Goal: Information Seeking & Learning: Learn about a topic

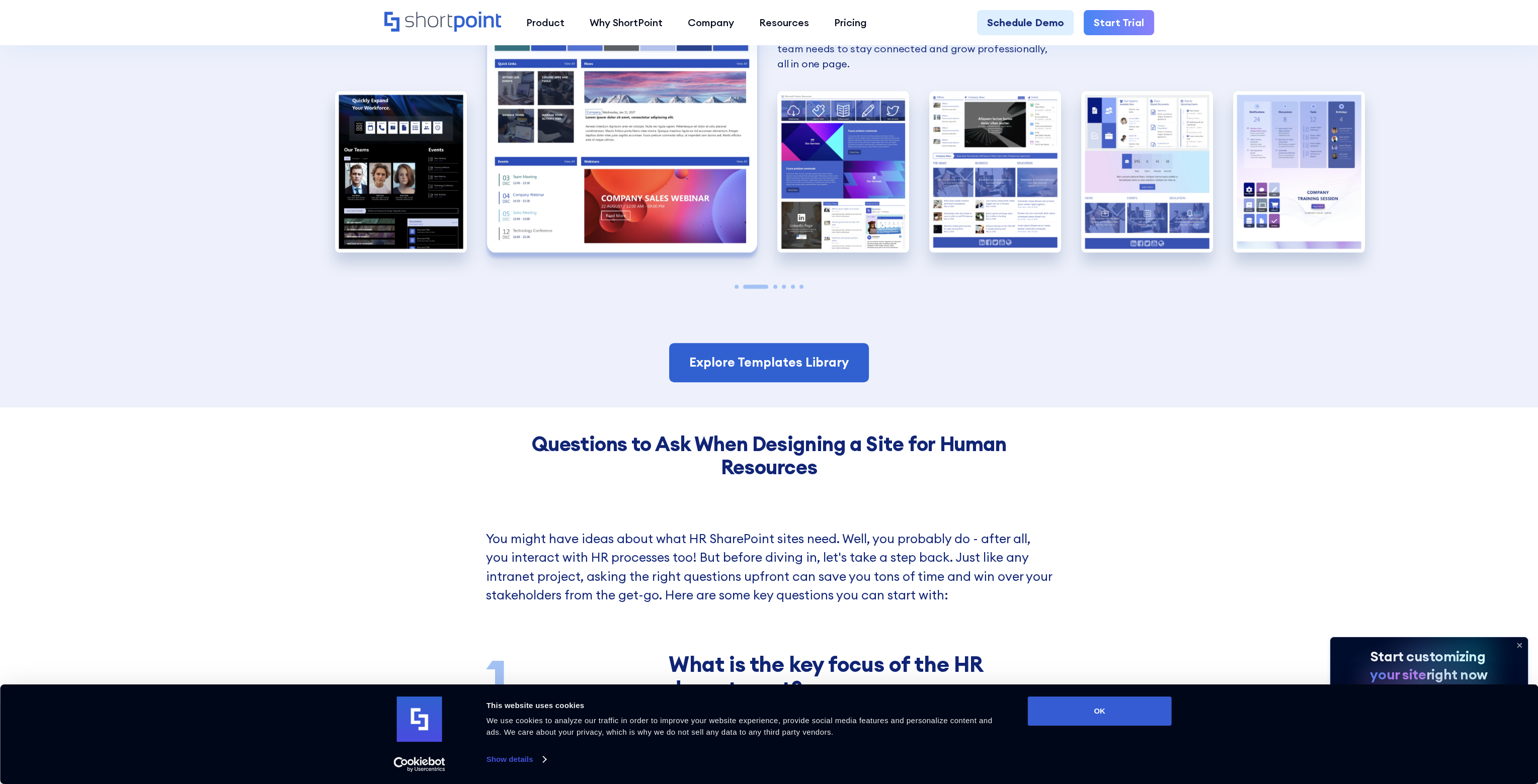
scroll to position [1157, 0]
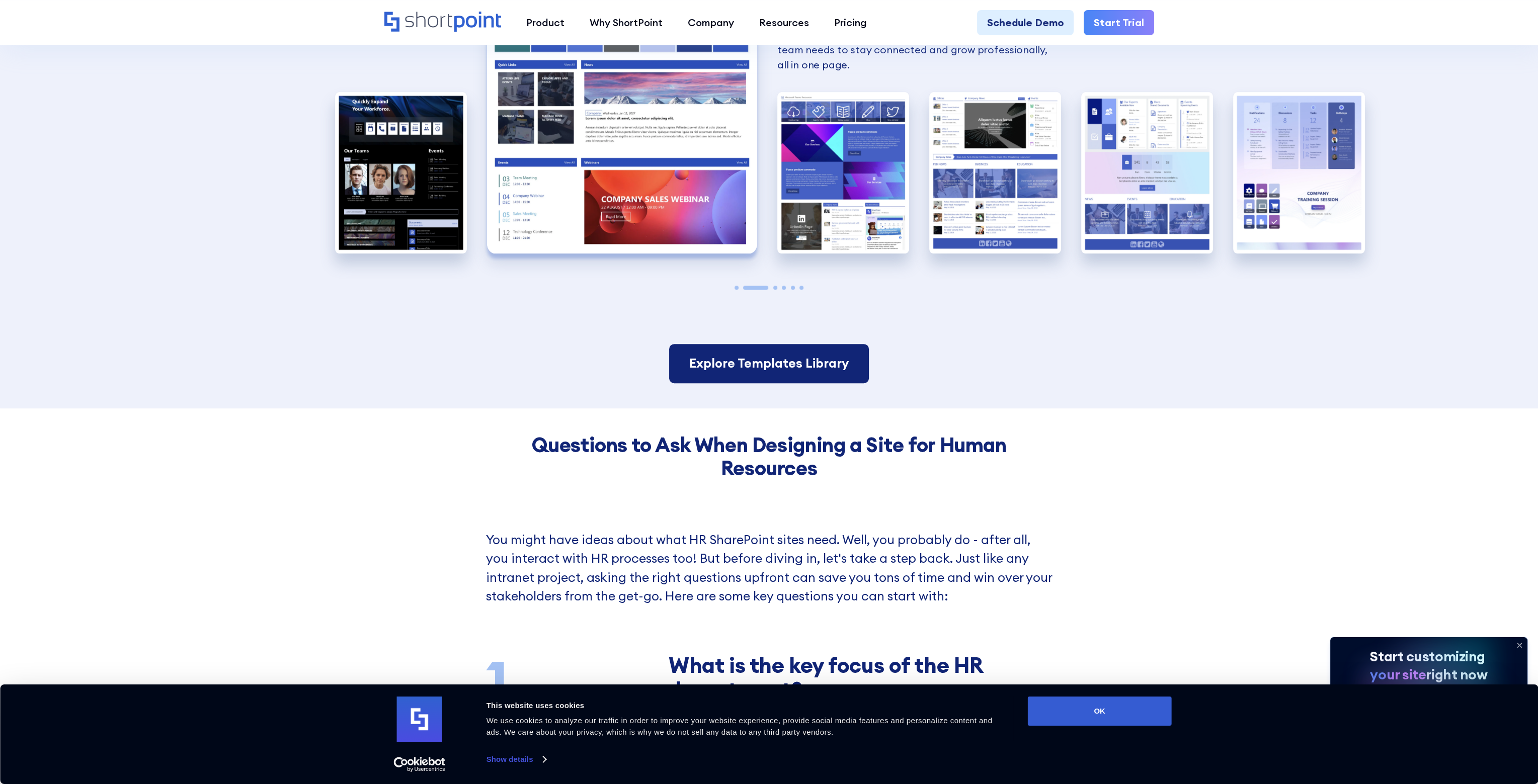
click at [769, 363] on link "Explore Templates Library" at bounding box center [769, 363] width 200 height 39
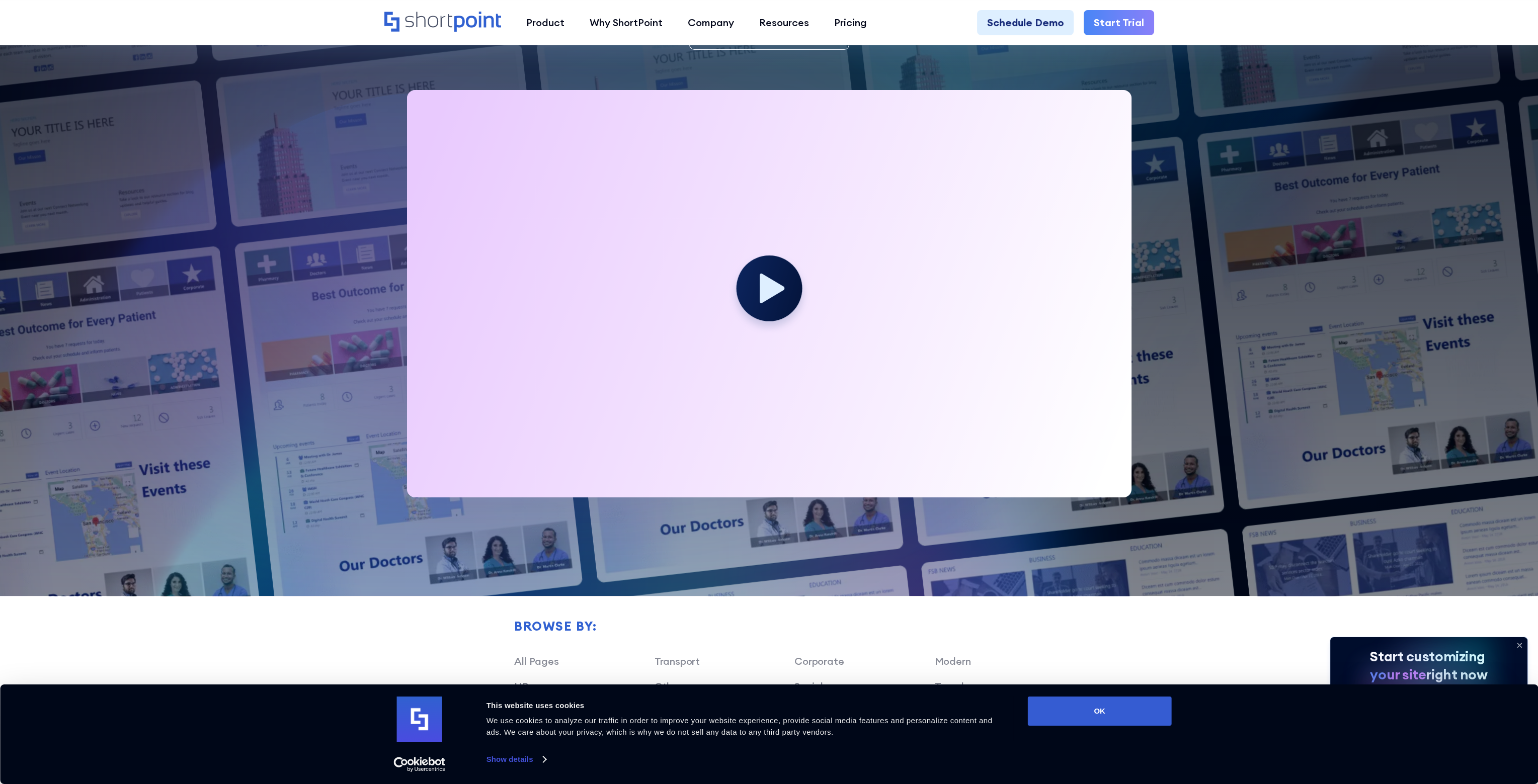
scroll to position [302, 0]
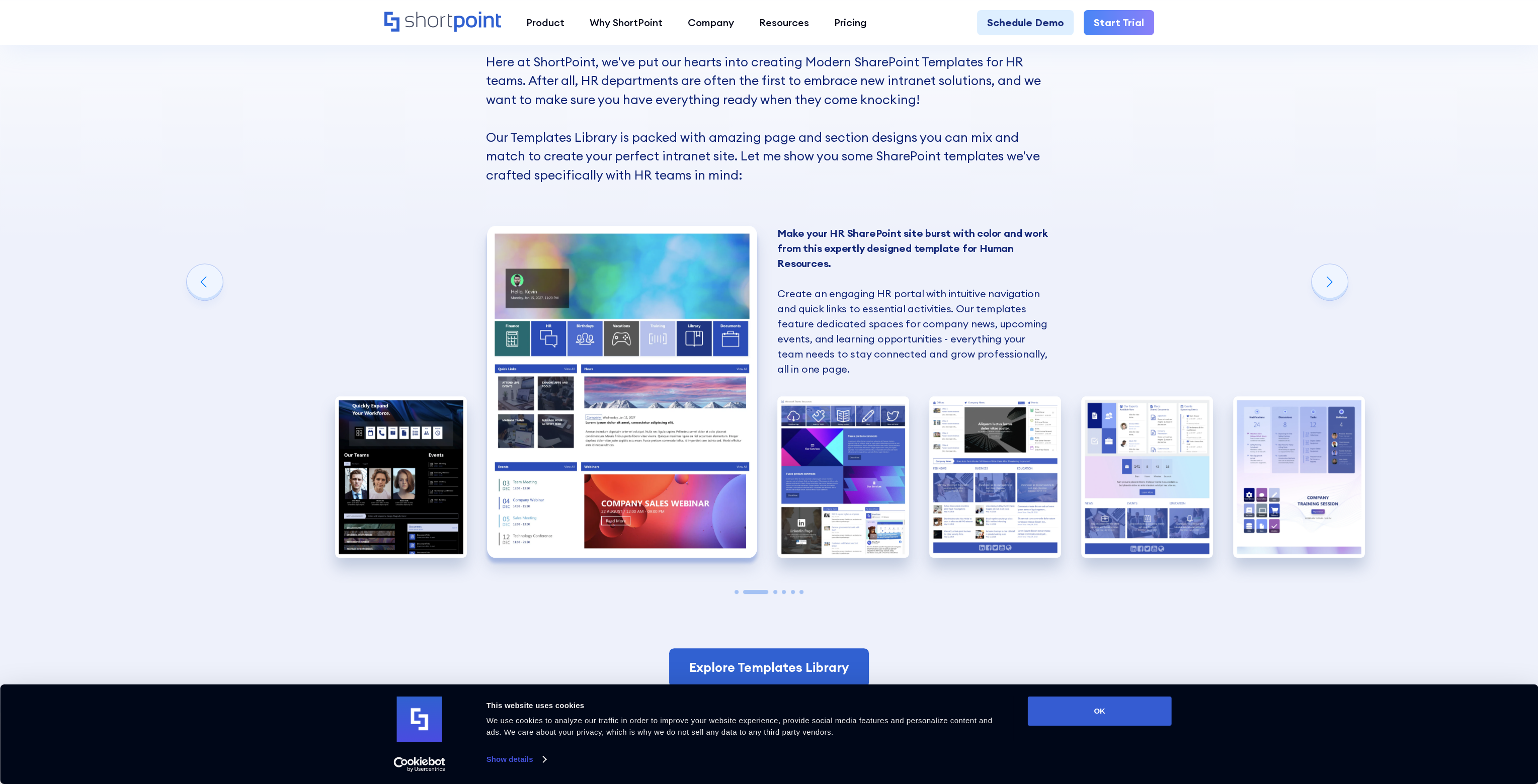
scroll to position [855, 0]
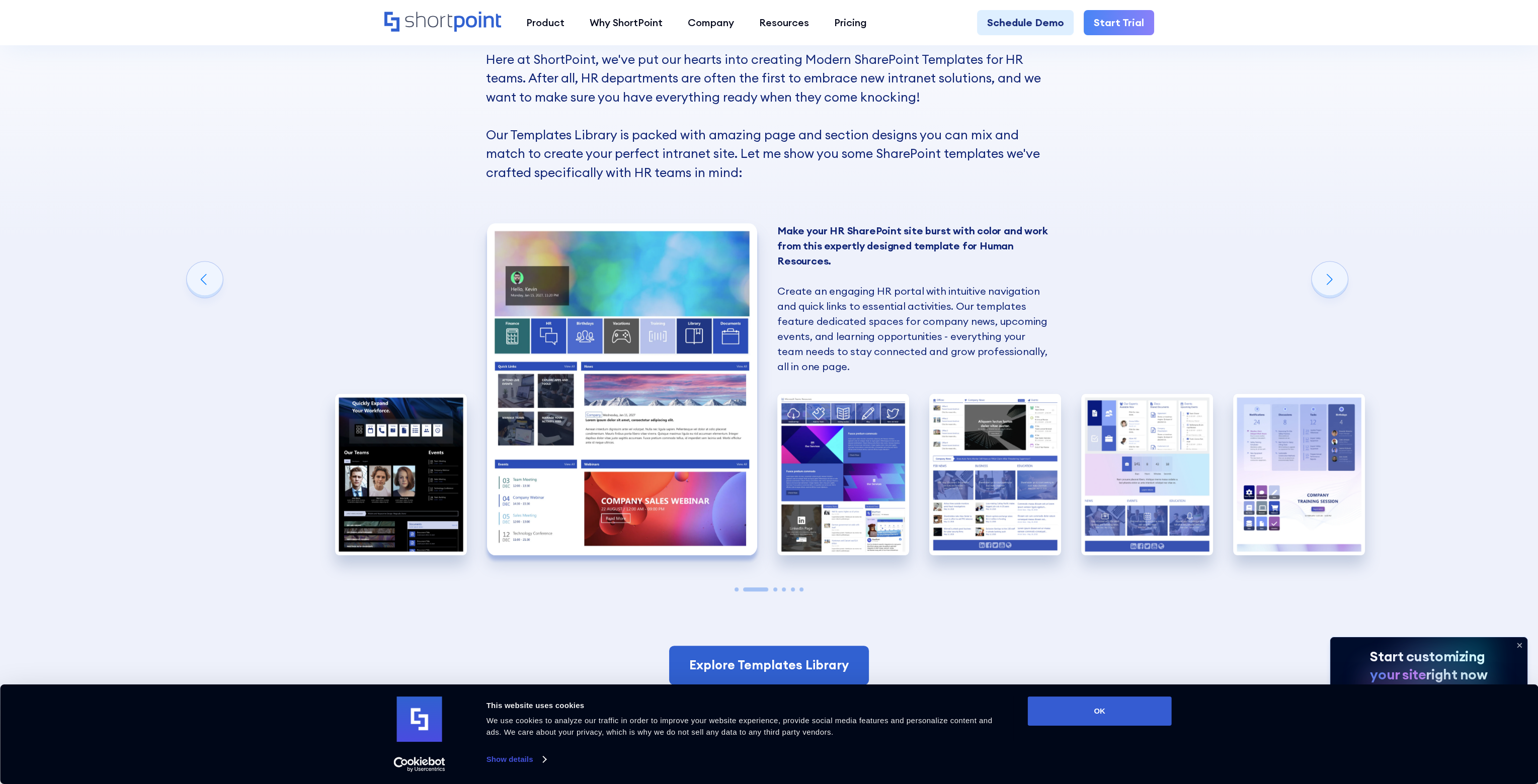
click at [635, 422] on img "2 / 6" at bounding box center [622, 389] width 271 height 332
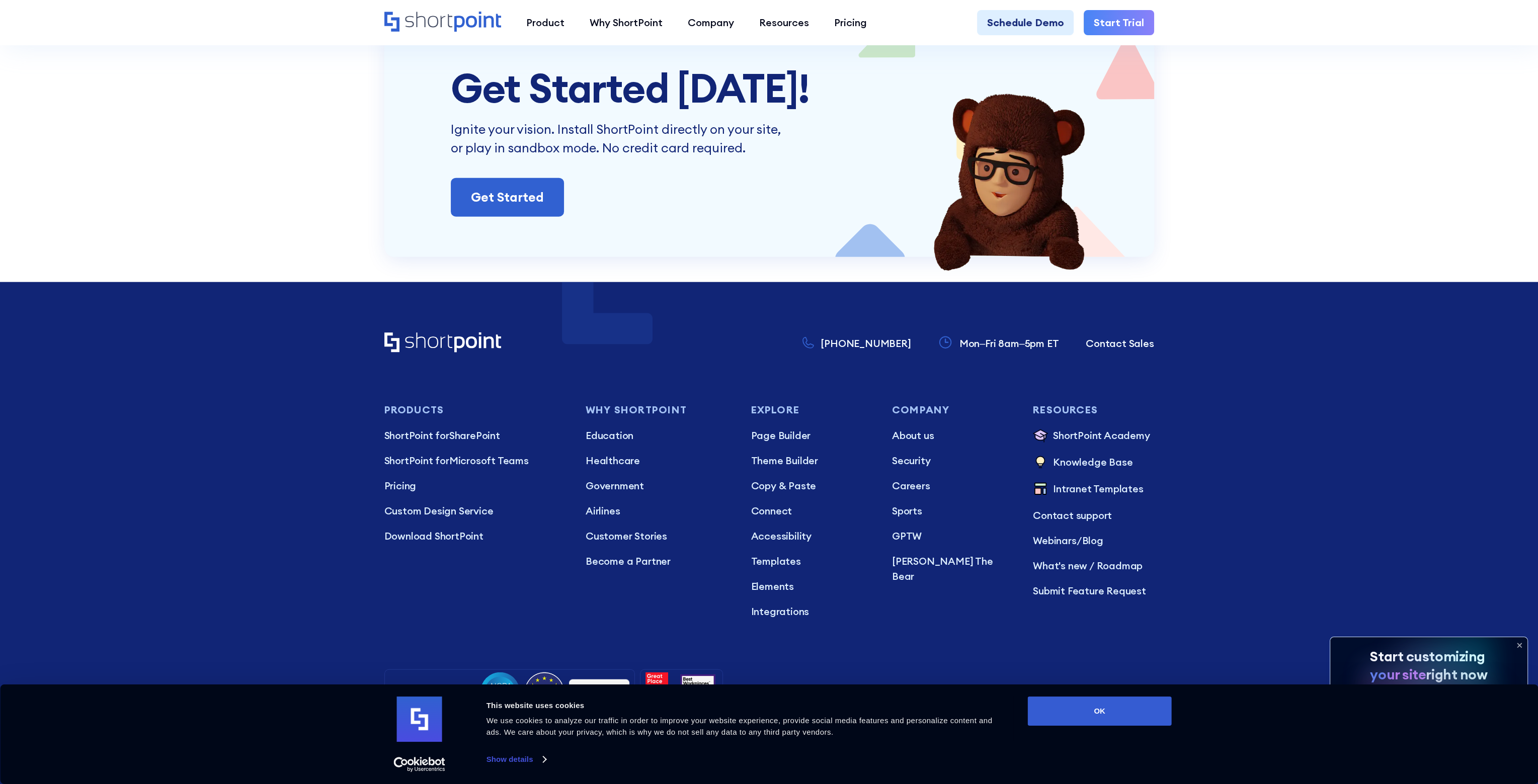
scroll to position [5130, 0]
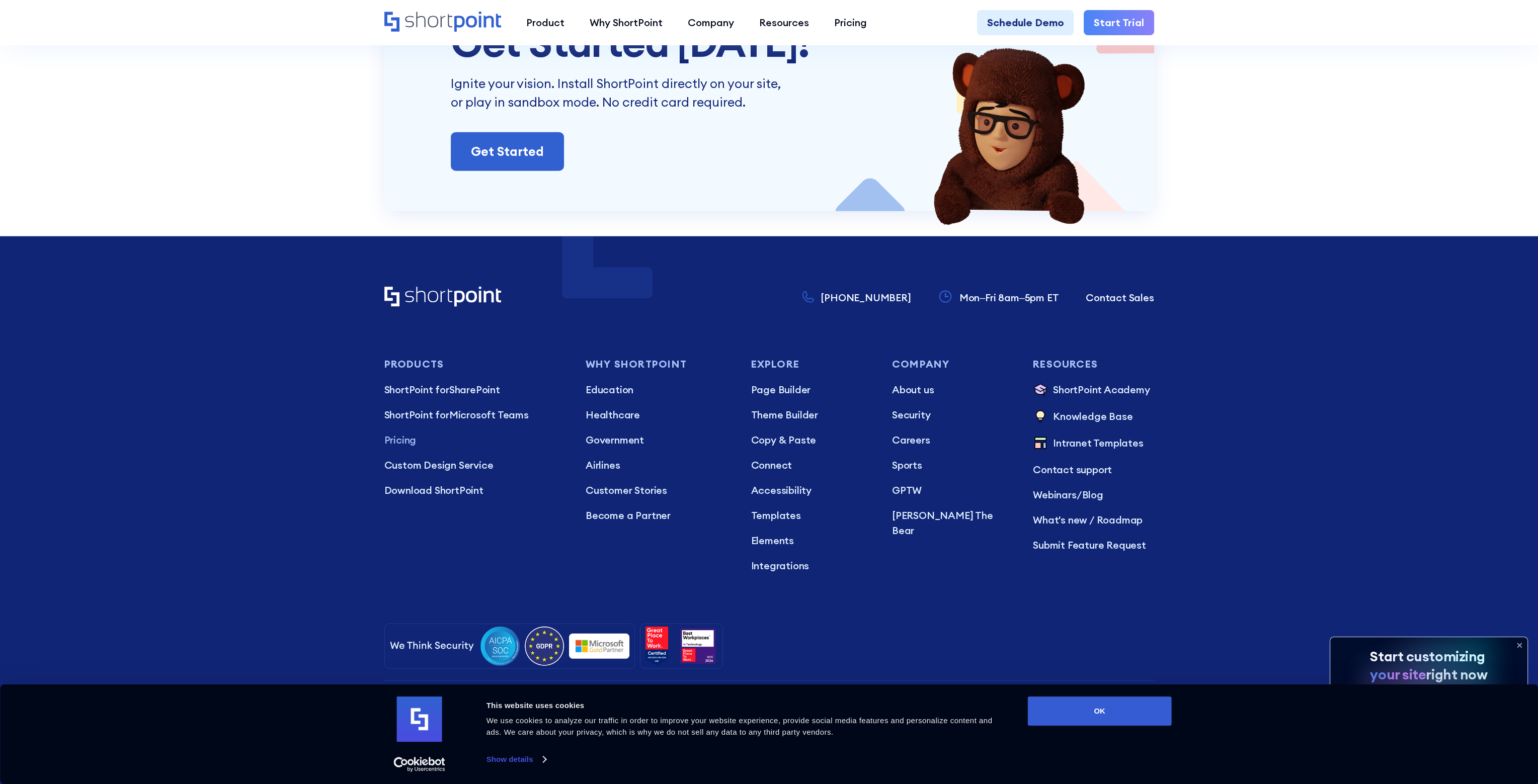
click at [410, 442] on p "Pricing" at bounding box center [475, 440] width 182 height 15
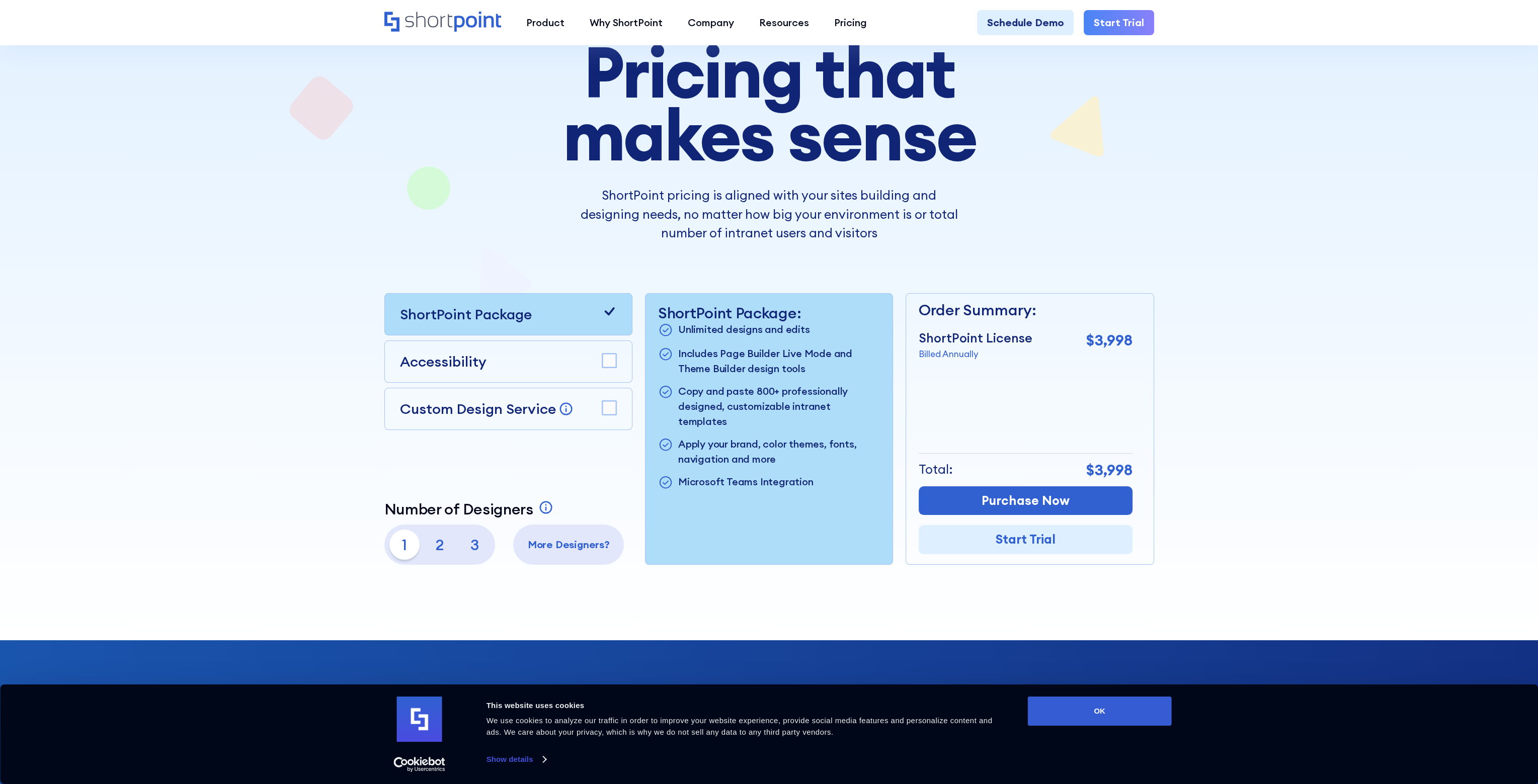
scroll to position [151, 0]
